Goal: Task Accomplishment & Management: Use online tool/utility

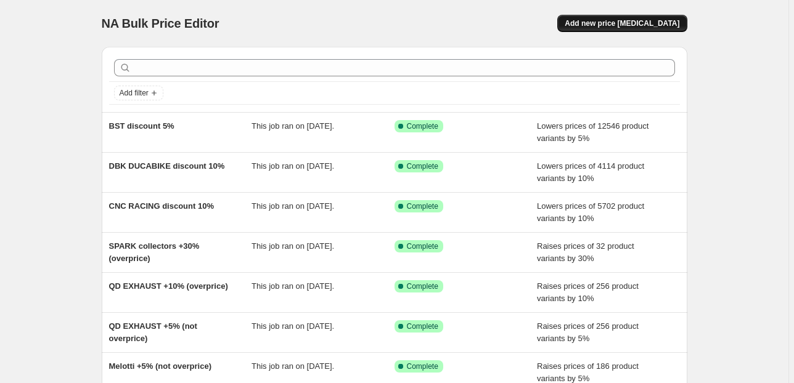
click at [617, 22] on span "Add new price [MEDICAL_DATA]" at bounding box center [622, 23] width 115 height 10
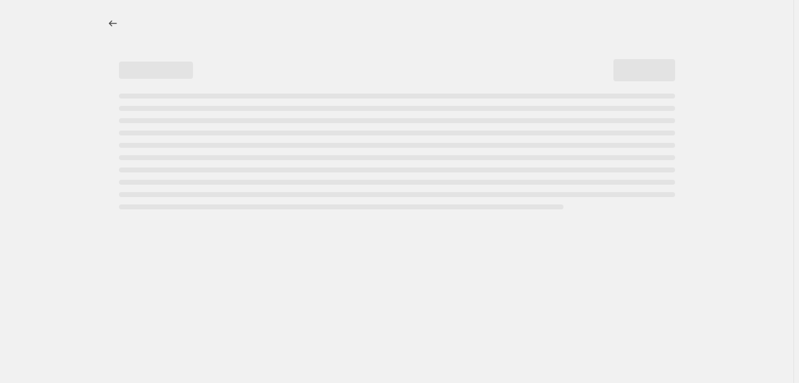
select select "percentage"
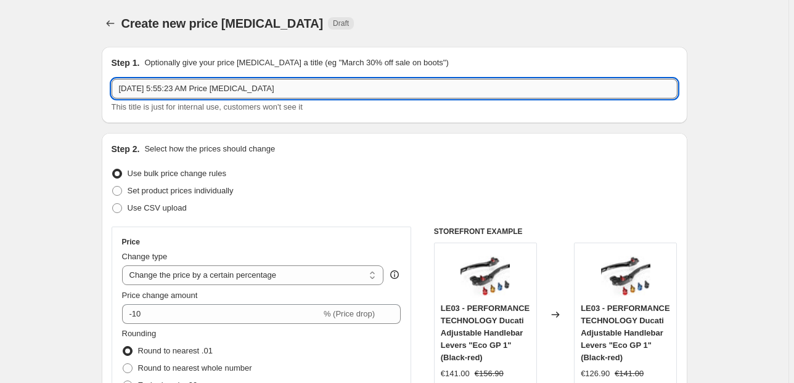
click at [150, 89] on input "[DATE] 5:55:23 AM Price [MEDICAL_DATA]" at bounding box center [395, 89] width 566 height 20
type input "CARBONVANI discount 10%"
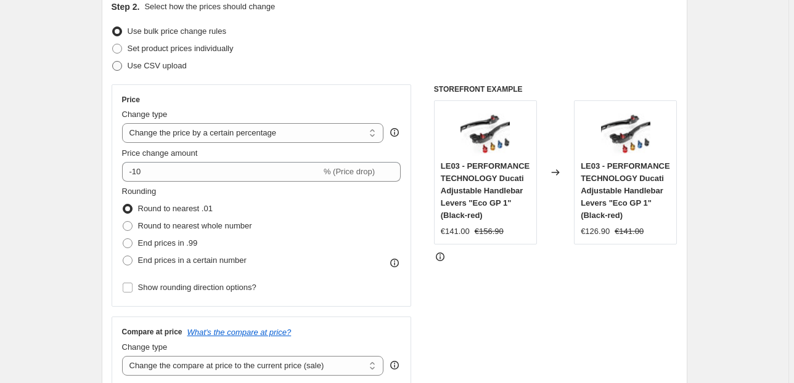
scroll to position [164, 0]
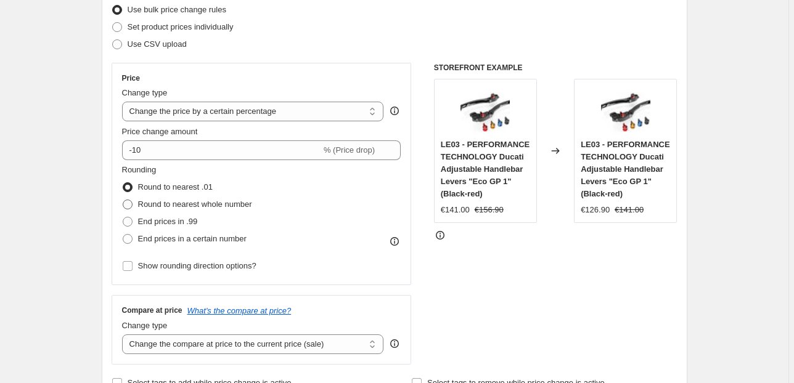
click at [159, 202] on span "Round to nearest whole number" at bounding box center [195, 204] width 114 height 9
click at [123, 200] on input "Round to nearest whole number" at bounding box center [123, 200] width 1 height 1
radio input "true"
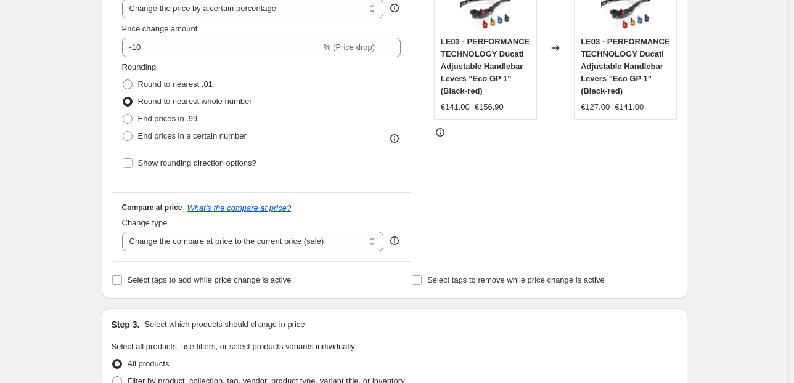
scroll to position [329, 0]
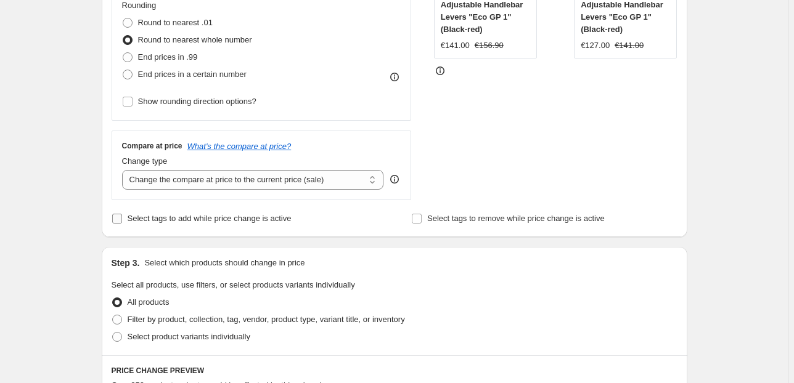
click at [182, 215] on span "Select tags to add while price change is active" at bounding box center [210, 218] width 164 height 9
click at [122, 215] on input "Select tags to add while price change is active" at bounding box center [117, 219] width 10 height 10
checkbox input "true"
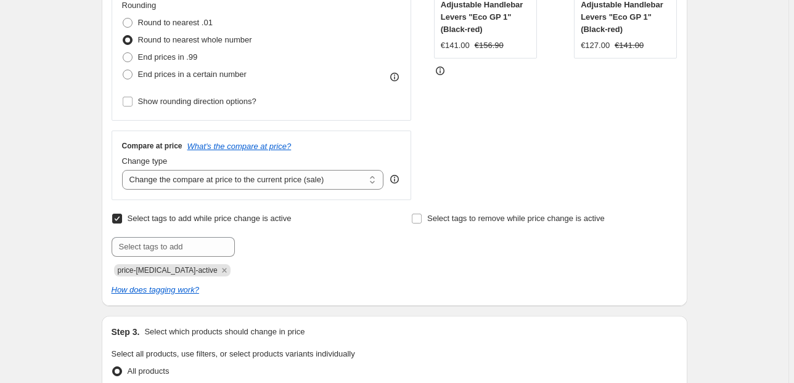
scroll to position [411, 0]
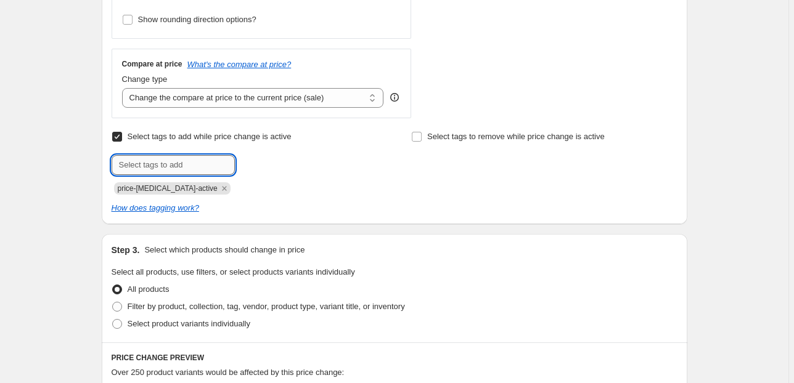
click at [146, 173] on input "text" at bounding box center [173, 165] width 123 height 20
type input "!ON SALE!"
click at [269, 162] on span "!ON SALE!" at bounding box center [280, 164] width 38 height 9
click at [219, 184] on icon "Remove price-change-job-active" at bounding box center [224, 188] width 11 height 11
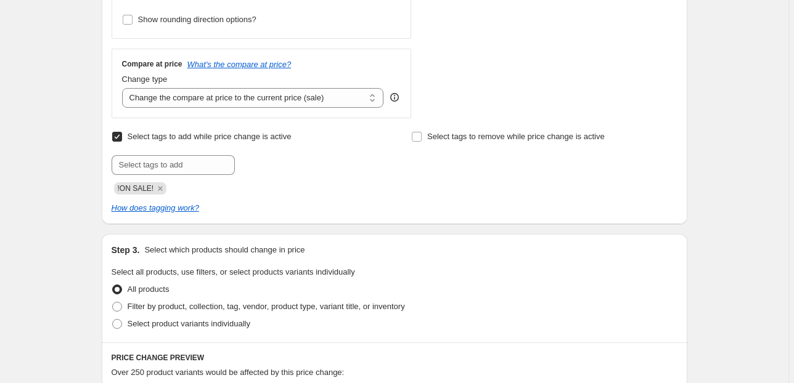
click at [62, 168] on div "Create new price [MEDICAL_DATA]. This page is ready Create new price [MEDICAL_D…" at bounding box center [394, 262] width 789 height 1346
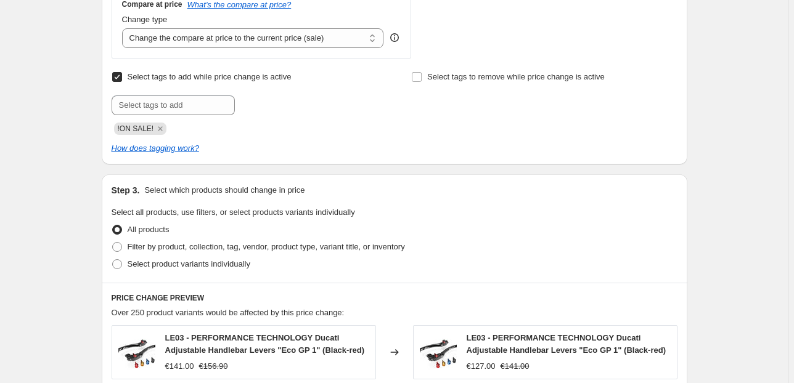
scroll to position [657, 0]
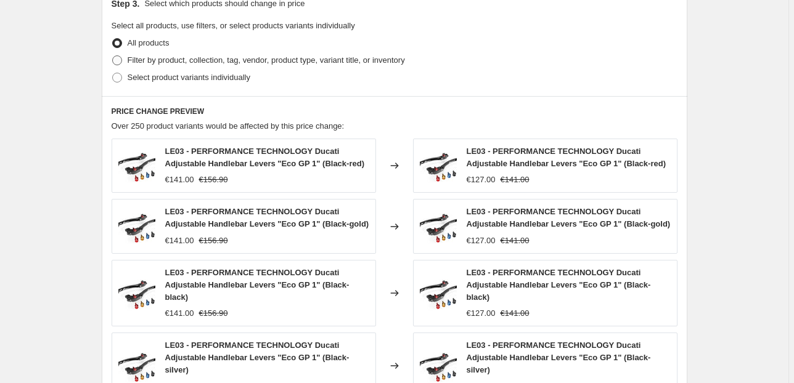
click at [143, 63] on span "Filter by product, collection, tag, vendor, product type, variant title, or inv…" at bounding box center [266, 59] width 277 height 9
click at [113, 56] on input "Filter by product, collection, tag, vendor, product type, variant title, or inv…" at bounding box center [112, 55] width 1 height 1
radio input "true"
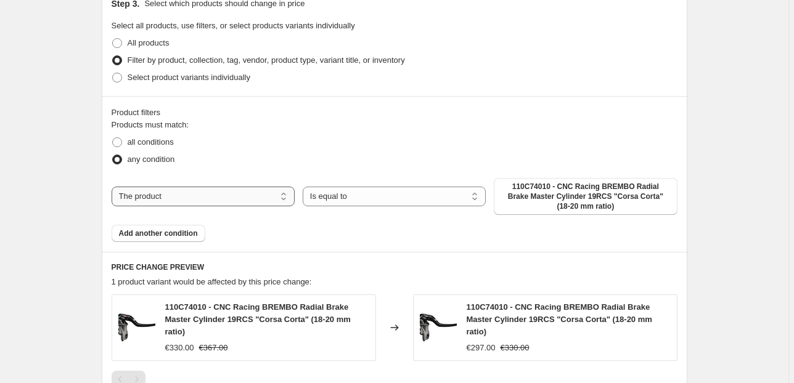
click at [146, 192] on select "The product The product's collection The product's tag The product's vendor The…" at bounding box center [203, 197] width 183 height 20
select select "collection"
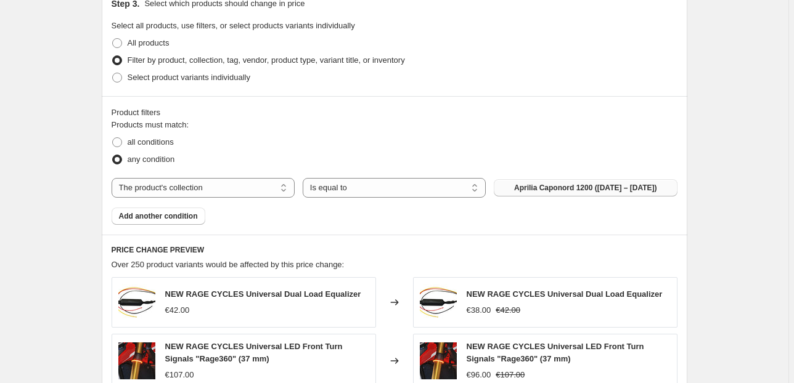
click at [533, 189] on span "Aprilia Caponord 1200 ([DATE] – [DATE])" at bounding box center [585, 188] width 143 height 10
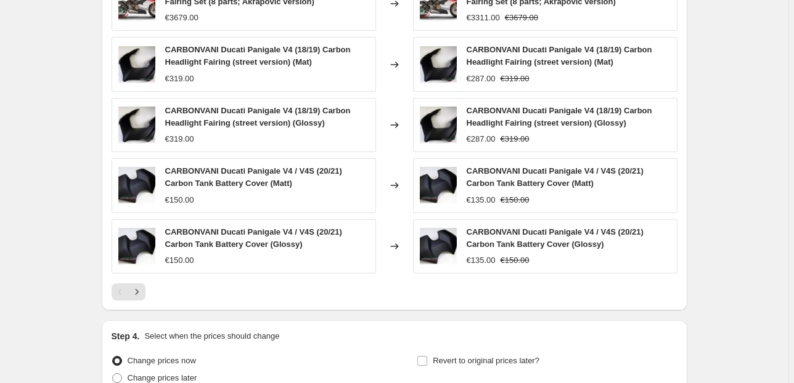
scroll to position [1075, 0]
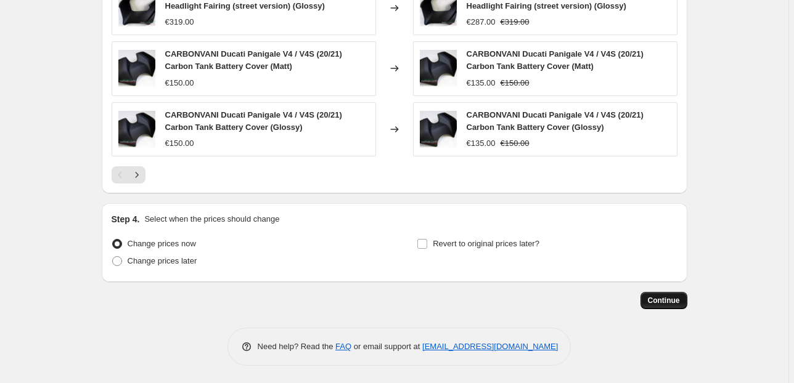
click at [675, 296] on span "Continue" at bounding box center [664, 301] width 32 height 10
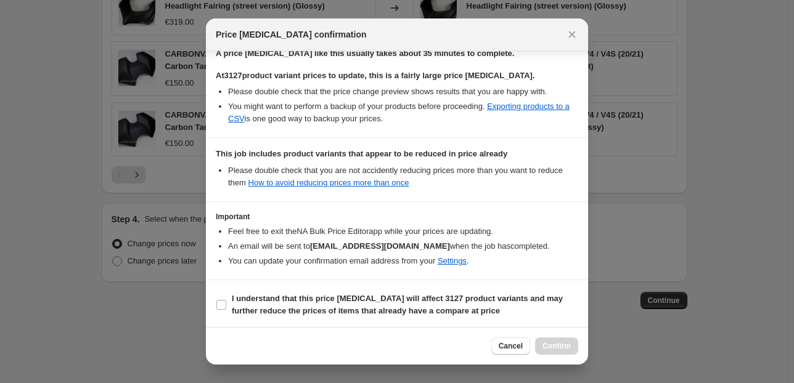
scroll to position [234, 0]
click at [334, 287] on section "I understand that this price [MEDICAL_DATA] will affect 3127 product variants a…" at bounding box center [397, 304] width 382 height 49
click at [335, 295] on b "I understand that this price [MEDICAL_DATA] will affect 3127 product variants a…" at bounding box center [397, 304] width 331 height 22
click at [226, 300] on input "I understand that this price [MEDICAL_DATA] will affect 3127 product variants a…" at bounding box center [221, 305] width 10 height 10
checkbox input "true"
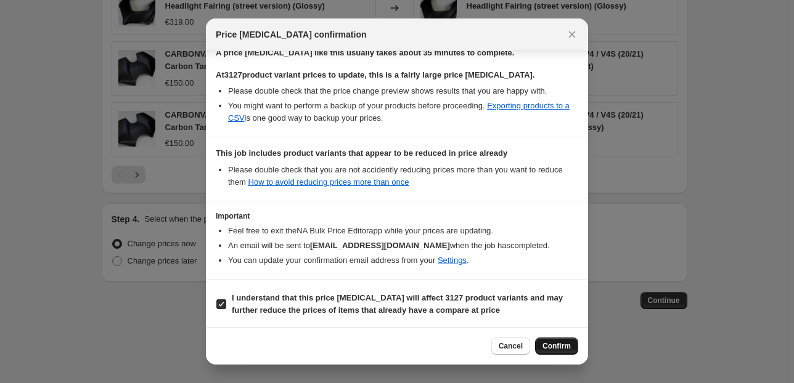
click at [562, 350] on span "Confirm" at bounding box center [557, 347] width 28 height 10
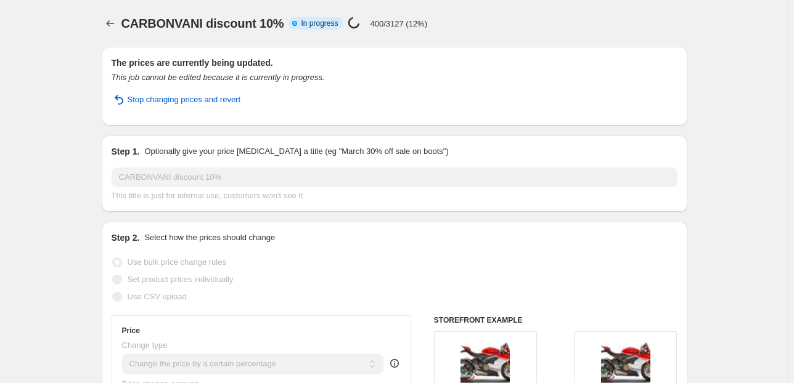
click at [446, 23] on div "CARBONVANI discount 10% Info Partially complete In progress Price [MEDICAL_DATA…" at bounding box center [336, 23] width 431 height 17
